Goal: Information Seeking & Learning: Learn about a topic

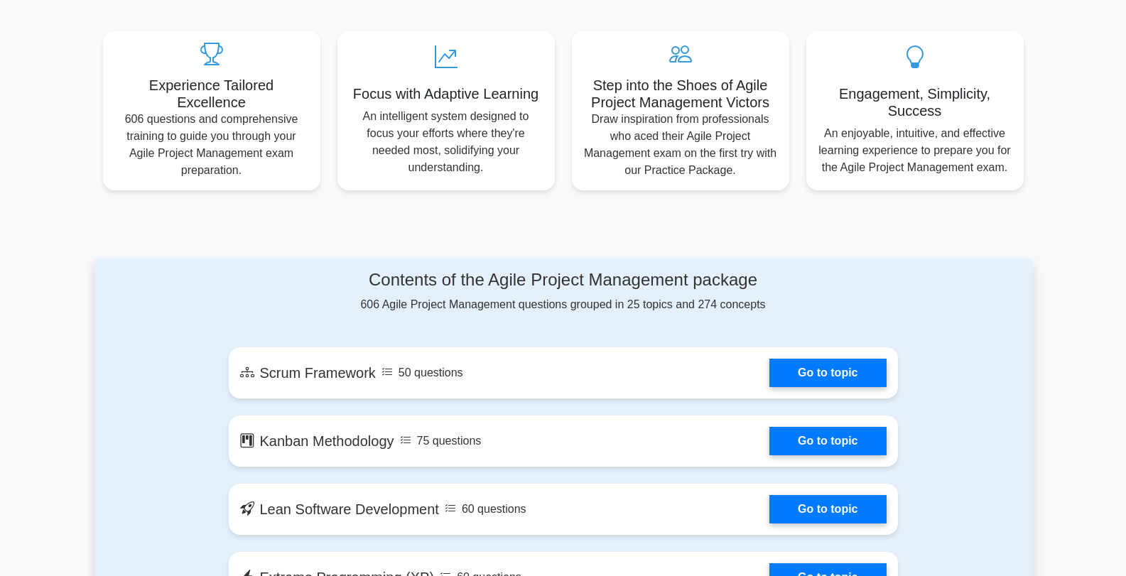
scroll to position [594, 0]
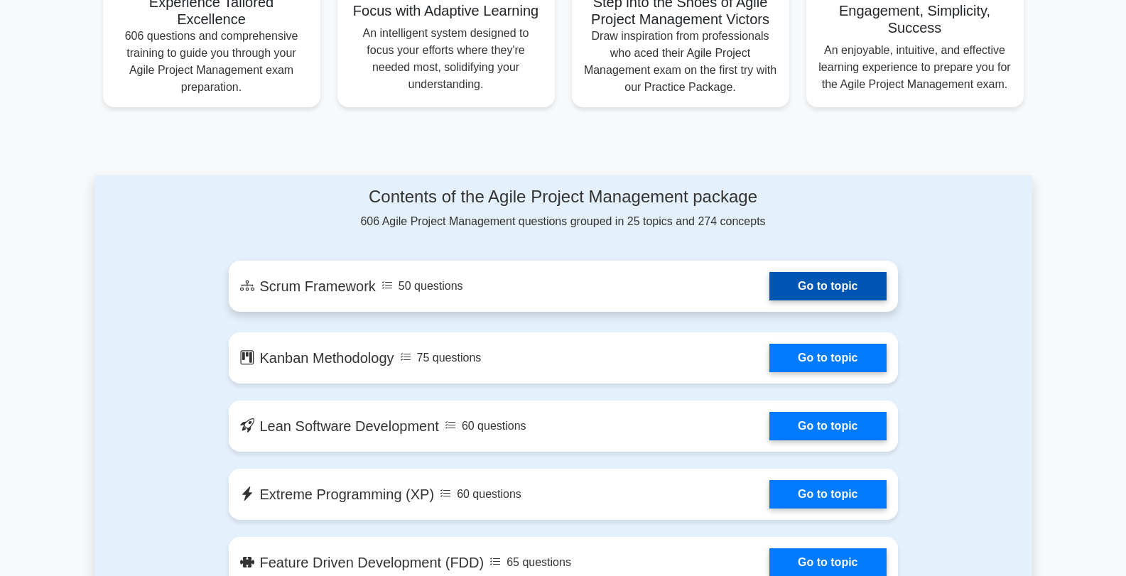
click at [797, 275] on link "Go to topic" at bounding box center [827, 286] width 116 height 28
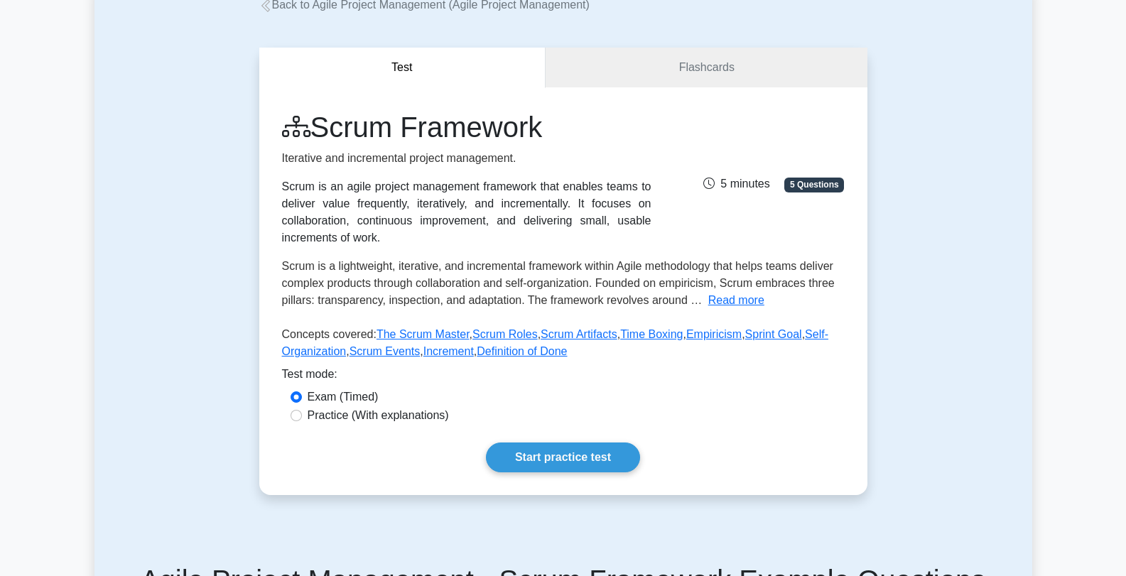
scroll to position [95, 0]
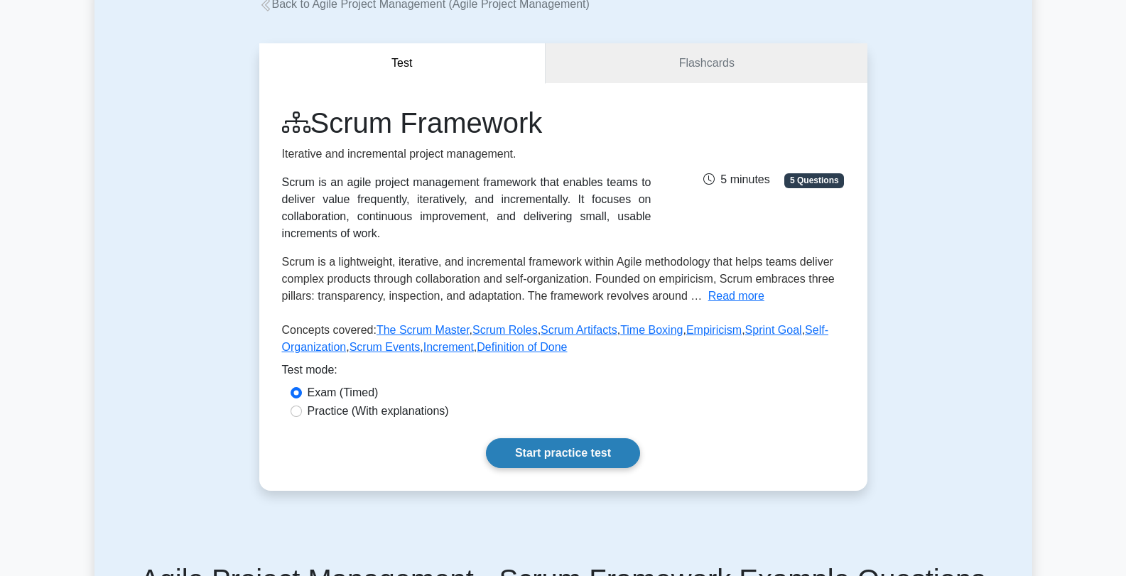
click at [575, 454] on link "Start practice test" at bounding box center [563, 453] width 154 height 30
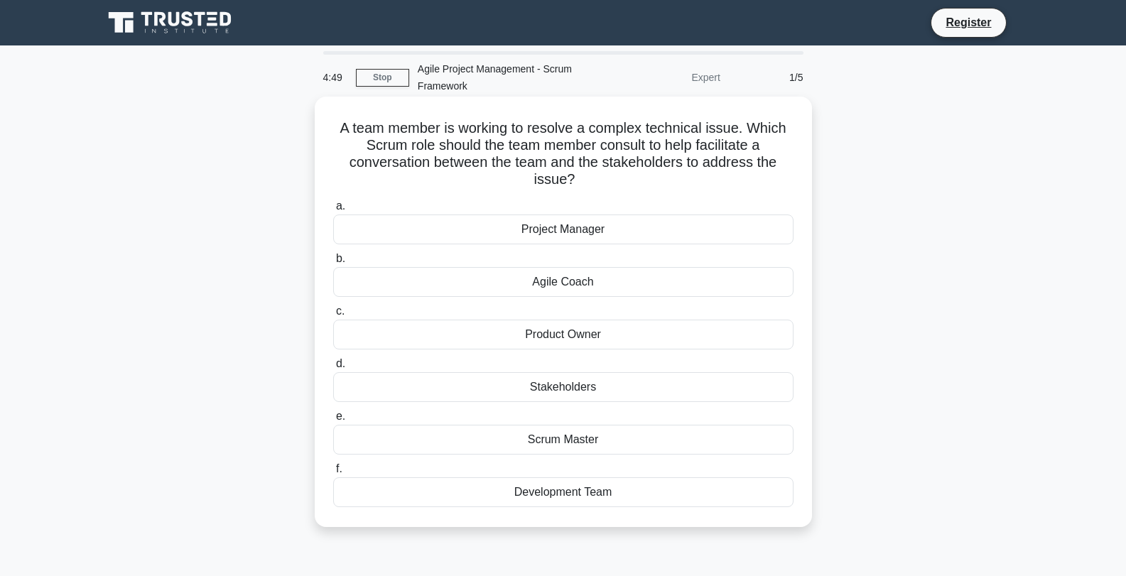
click at [621, 430] on div "Scrum Master" at bounding box center [563, 440] width 460 height 30
click at [333, 421] on input "e. Scrum Master" at bounding box center [333, 416] width 0 height 9
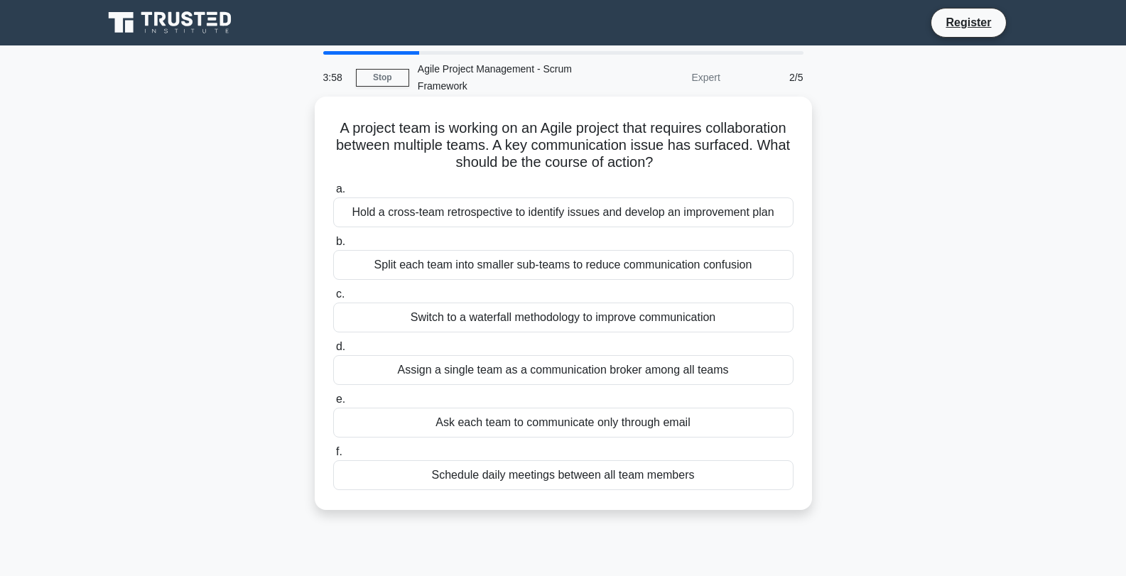
click at [726, 270] on div "Split each team into smaller sub-teams to reduce communication confusion" at bounding box center [563, 265] width 460 height 30
click at [333, 246] on input "b. Split each team into smaller sub-teams to reduce communication confusion" at bounding box center [333, 241] width 0 height 9
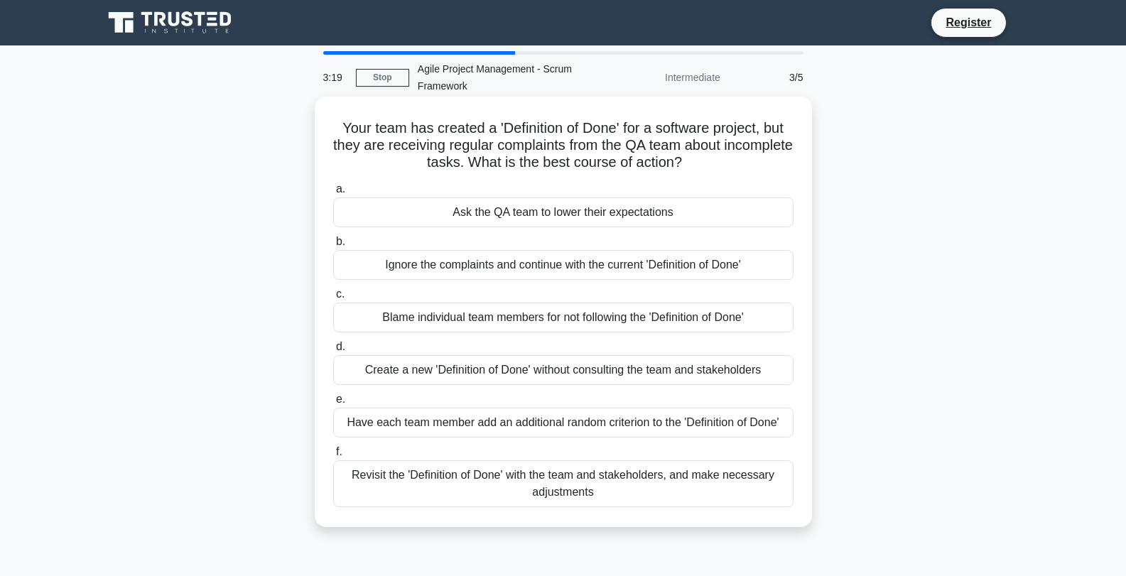
click at [684, 488] on div "Revisit the 'Definition of Done' with the team and stakeholders, and make neces…" at bounding box center [563, 483] width 460 height 47
click at [333, 457] on input "f. Revisit the 'Definition of Done' with the team and stakeholders, and make ne…" at bounding box center [333, 451] width 0 height 9
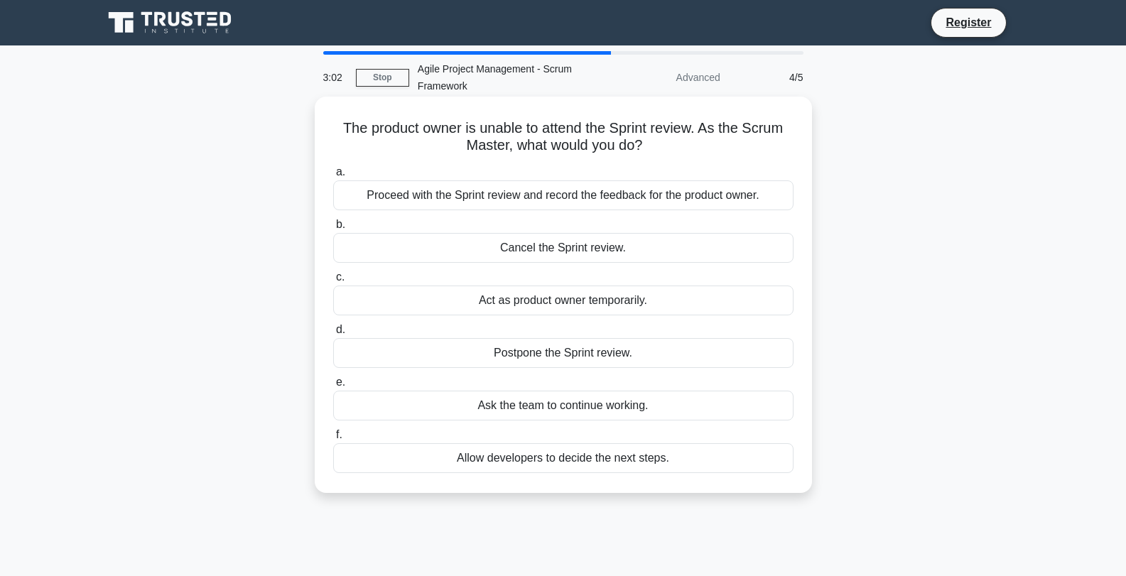
click at [754, 185] on div "Proceed with the Sprint review and record the feedback for the product owner." at bounding box center [563, 195] width 460 height 30
click at [333, 177] on input "a. Proceed with the Sprint review and record the feedback for the product owner." at bounding box center [333, 172] width 0 height 9
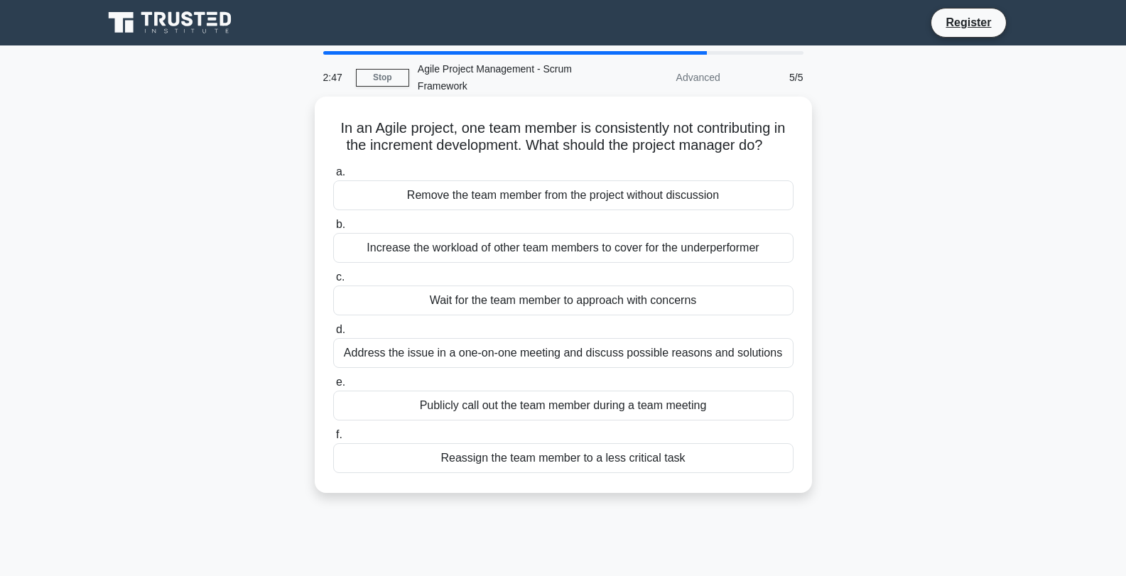
click at [705, 367] on div "Address the issue in a one-on-one meeting and discuss possible reasons and solu…" at bounding box center [563, 353] width 460 height 30
click at [333, 335] on input "d. Address the issue in a one-on-one meeting and discuss possible reasons and s…" at bounding box center [333, 329] width 0 height 9
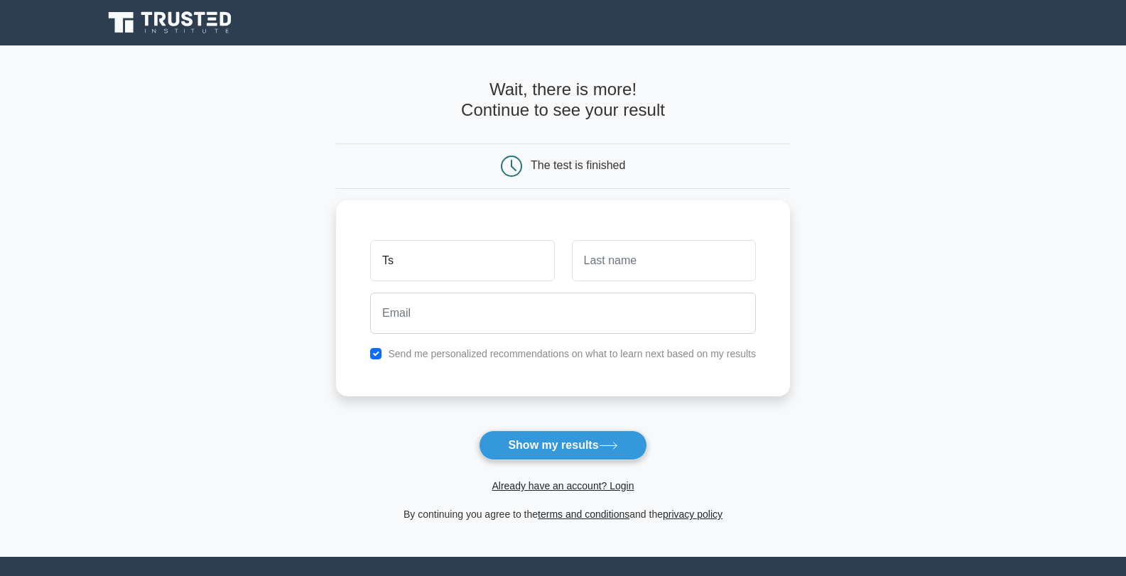
type input "Ts"
click at [479, 430] on button "Show my results" at bounding box center [563, 445] width 168 height 30
type input "Wa"
click at [479, 430] on button "Show my results" at bounding box center [563, 445] width 168 height 30
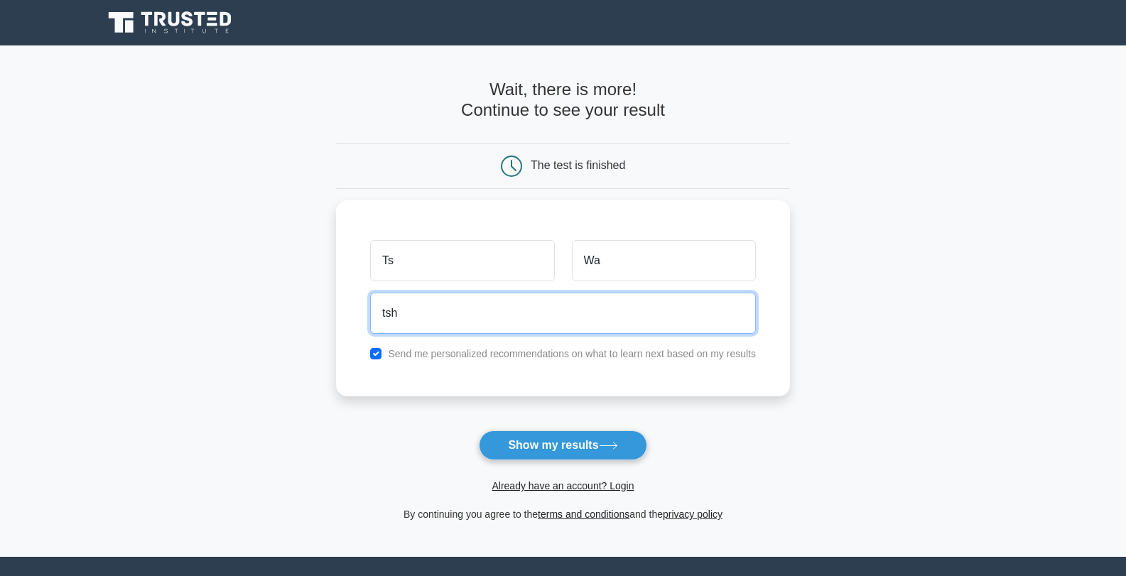
type input "tsheringwangda51@gmail.com"
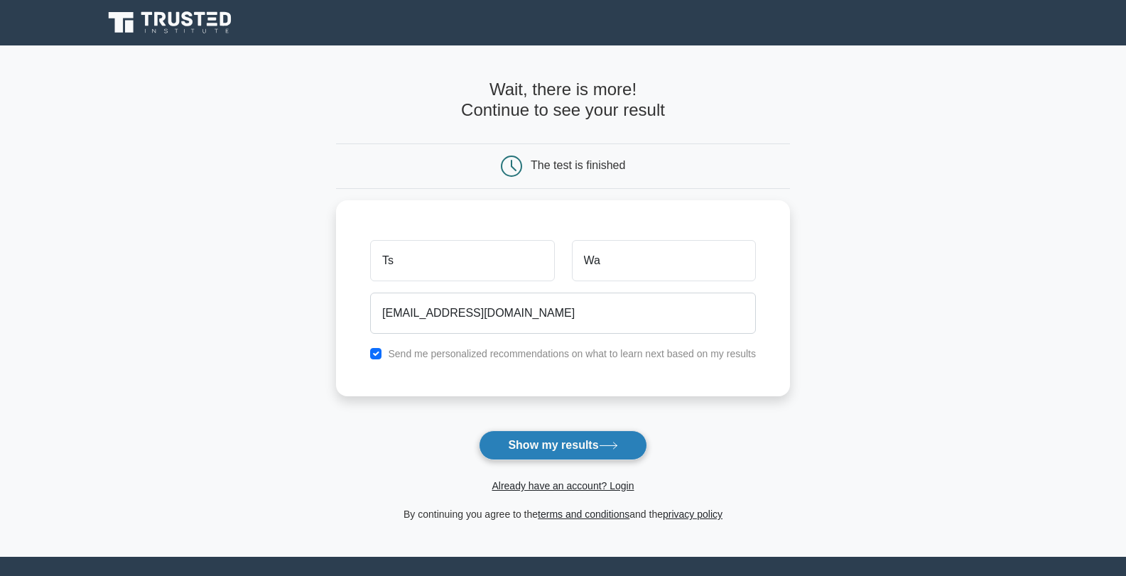
click at [599, 438] on button "Show my results" at bounding box center [563, 445] width 168 height 30
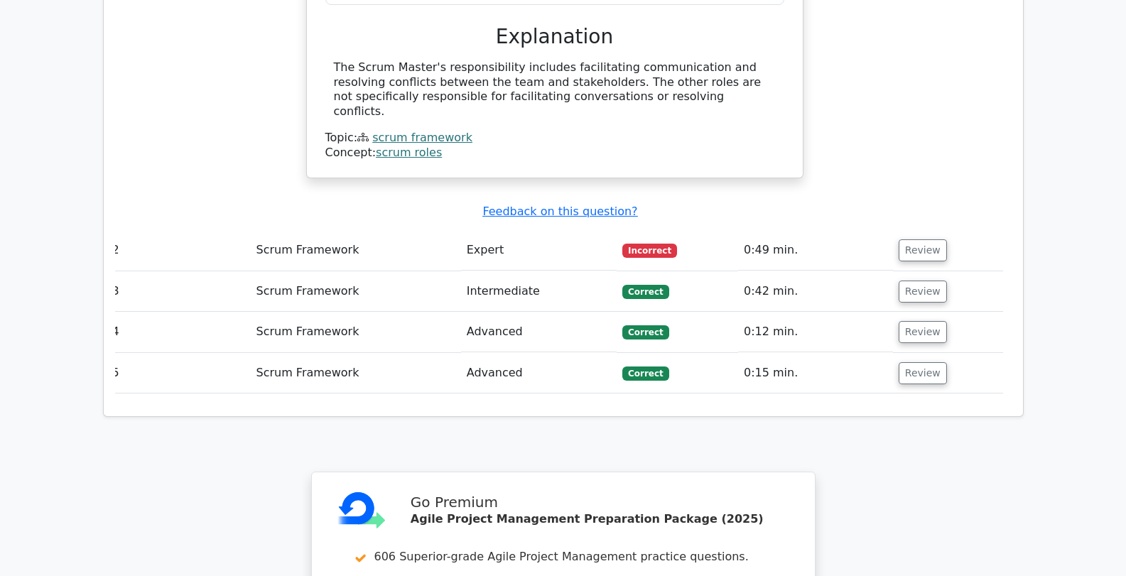
scroll to position [1580, 0]
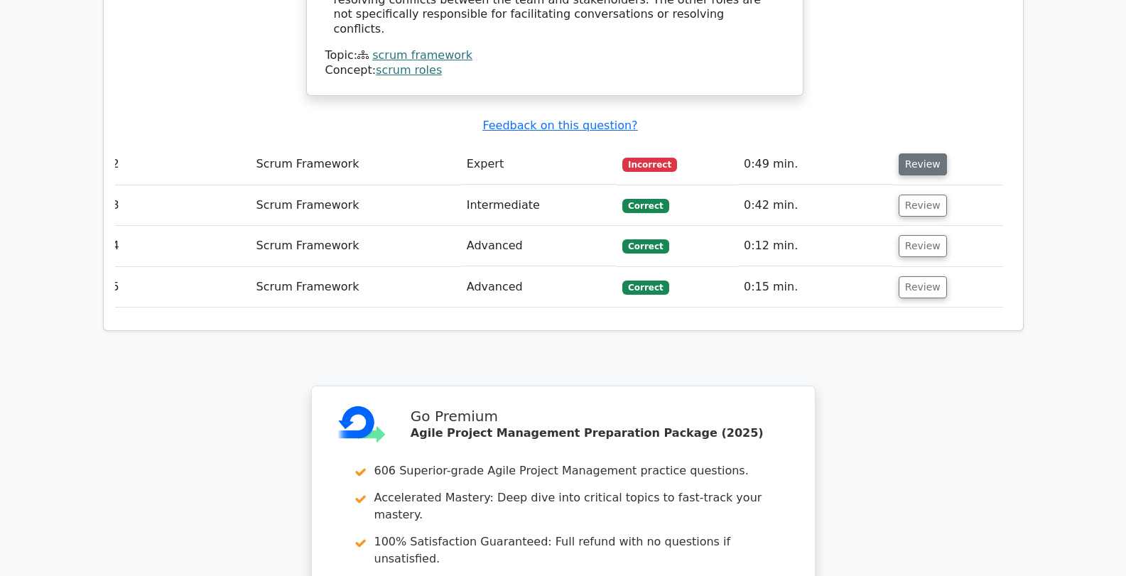
click at [903, 153] on button "Review" at bounding box center [922, 164] width 48 height 22
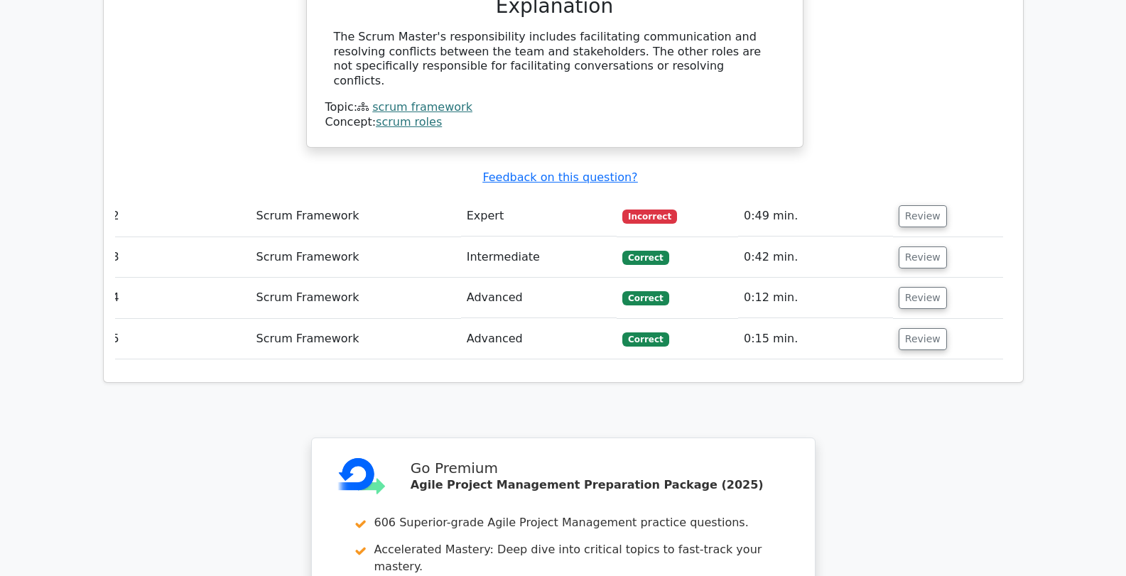
scroll to position [1554, 0]
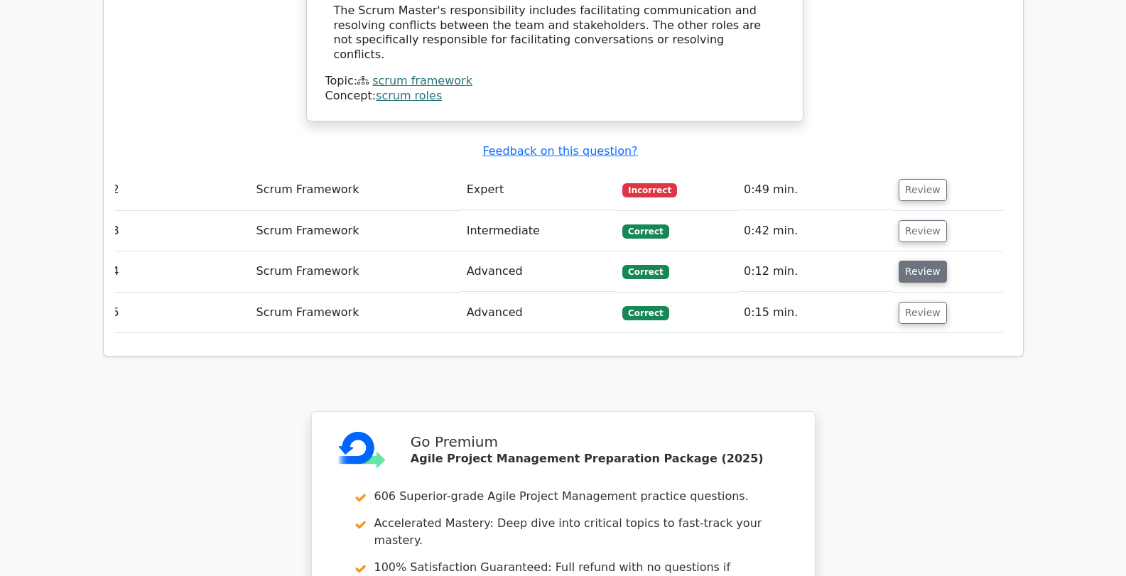
click at [914, 261] on button "Review" at bounding box center [922, 272] width 48 height 22
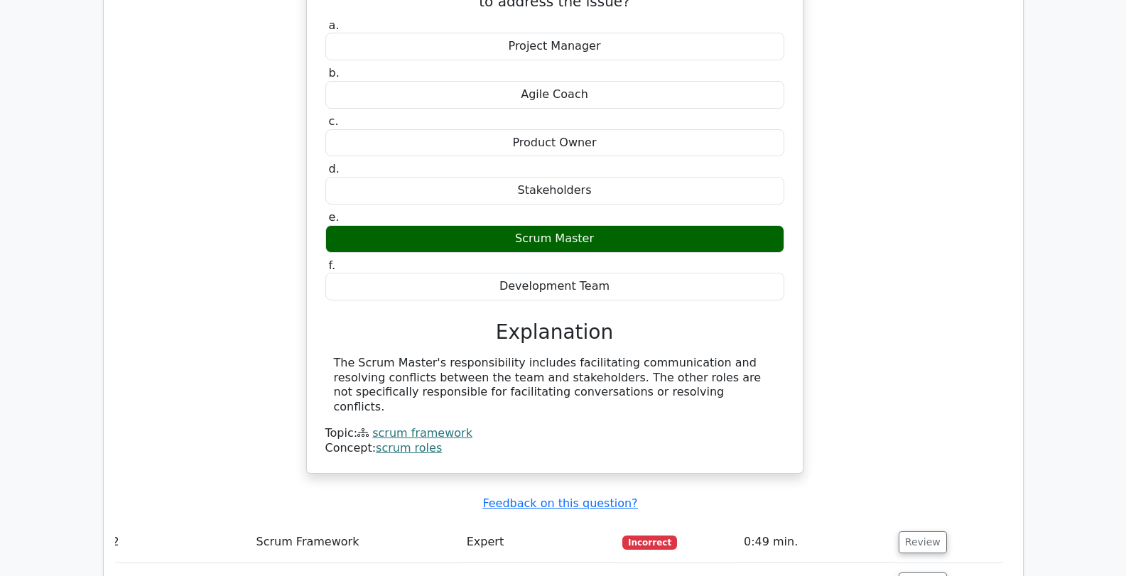
scroll to position [1261, 0]
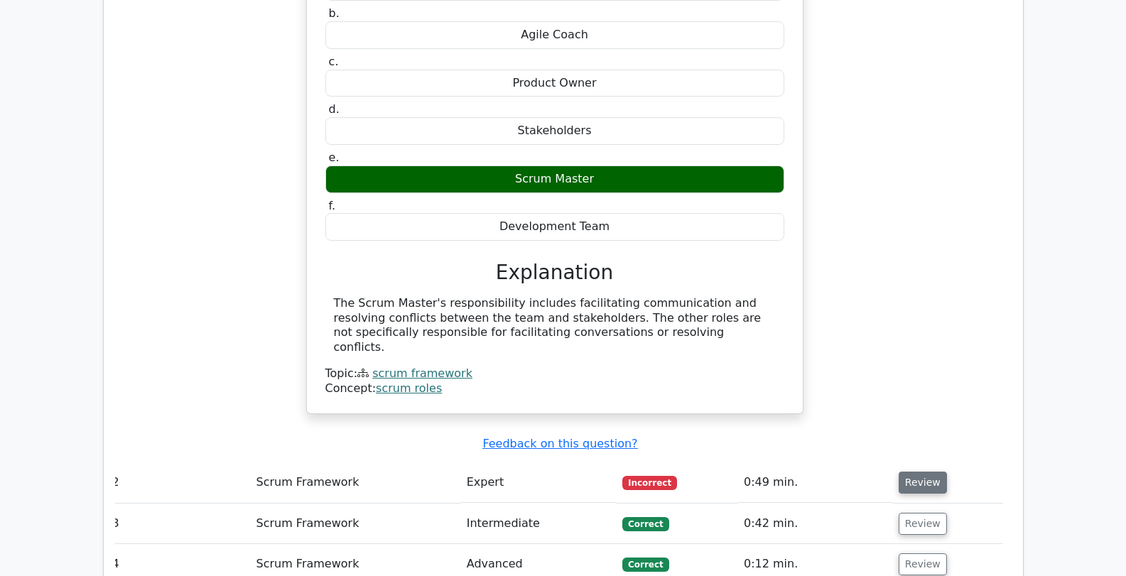
click at [915, 472] on button "Review" at bounding box center [922, 483] width 48 height 22
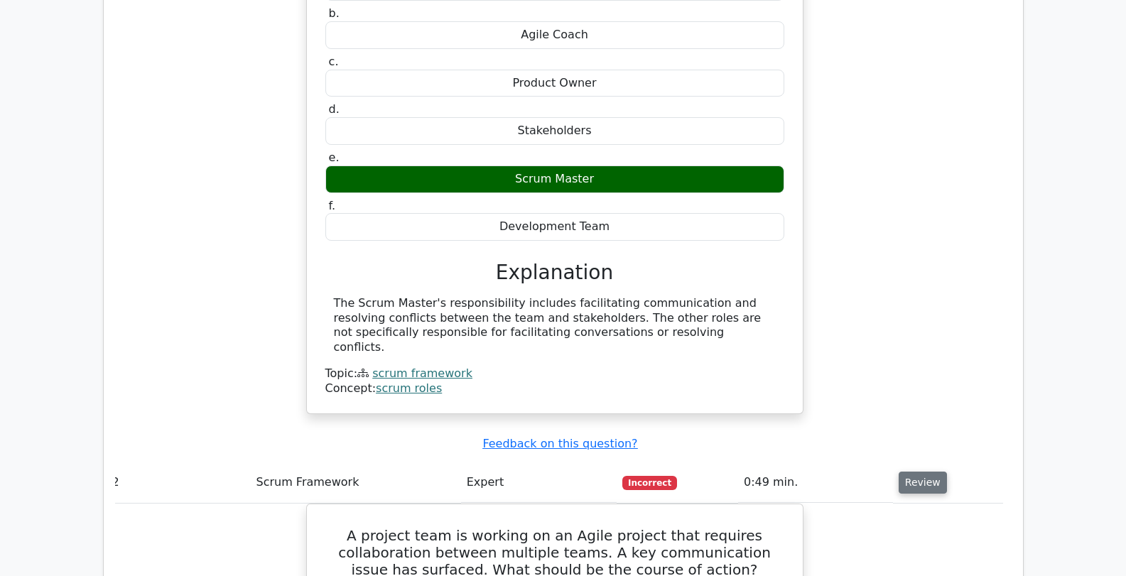
click at [915, 472] on button "Review" at bounding box center [922, 483] width 48 height 22
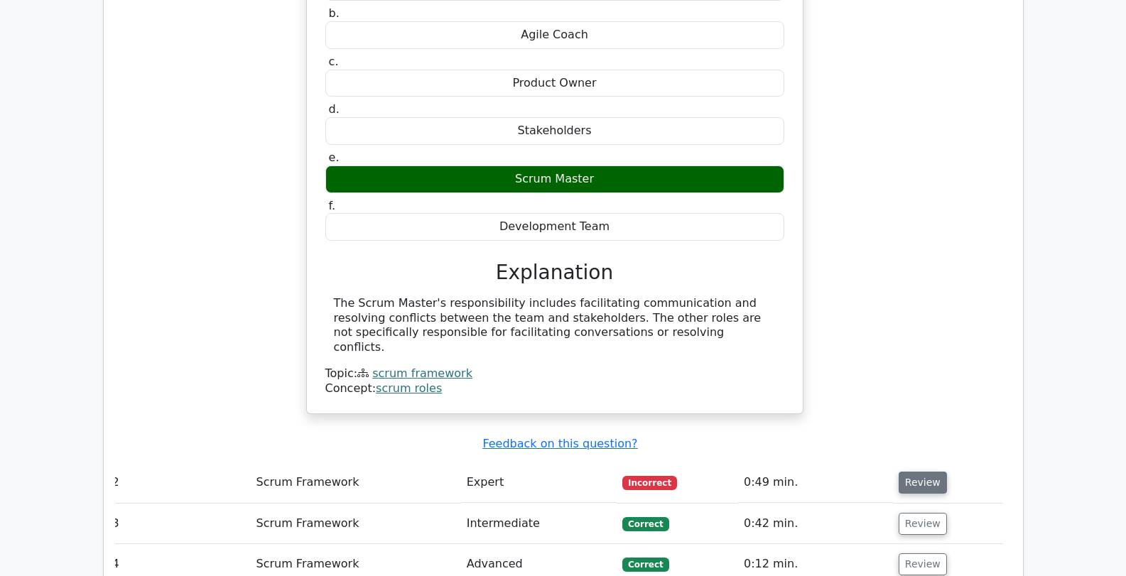
click at [909, 472] on button "Review" at bounding box center [922, 483] width 48 height 22
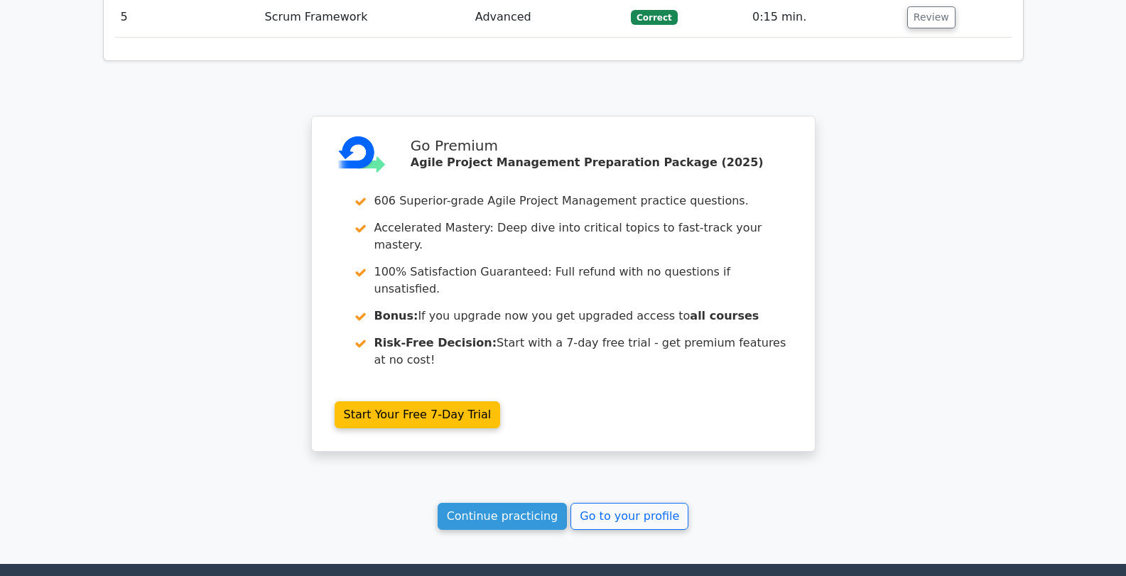
scroll to position [2472, 0]
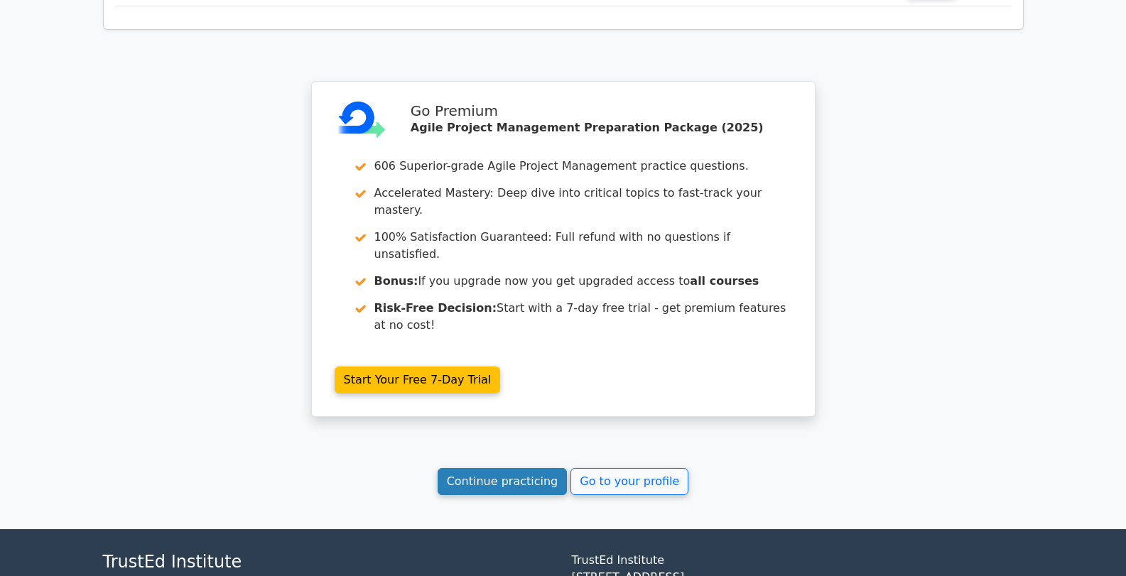
click at [511, 468] on link "Continue practicing" at bounding box center [503, 481] width 130 height 27
